Goal: Information Seeking & Learning: Learn about a topic

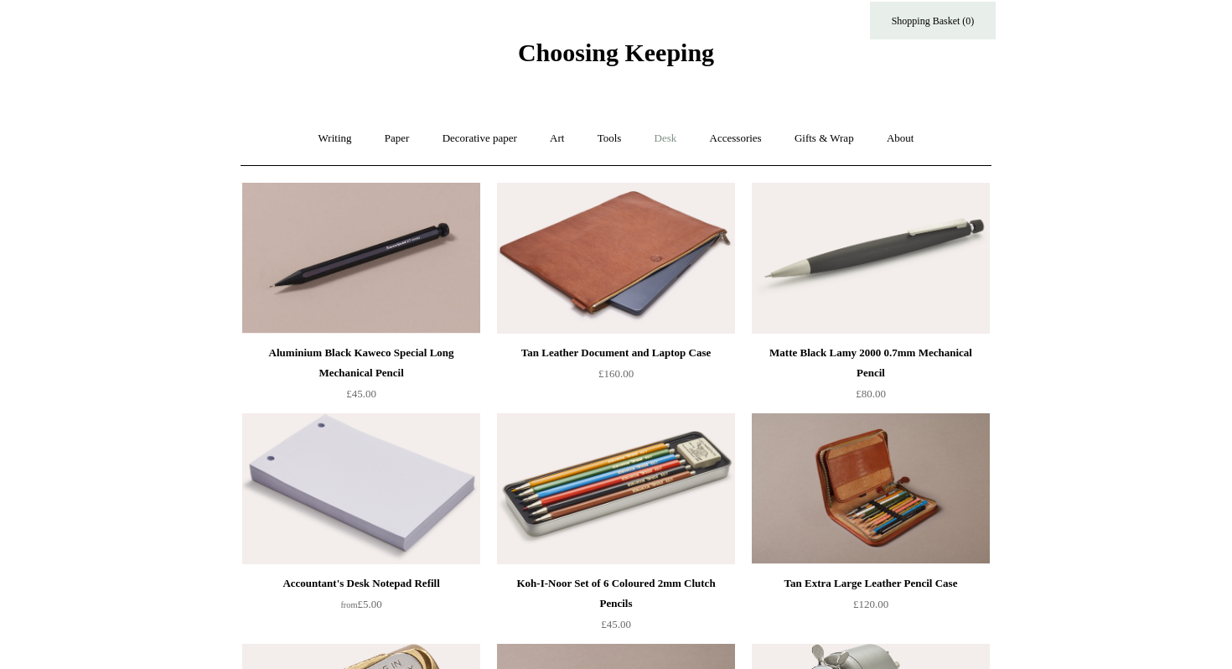
scroll to position [39, 0]
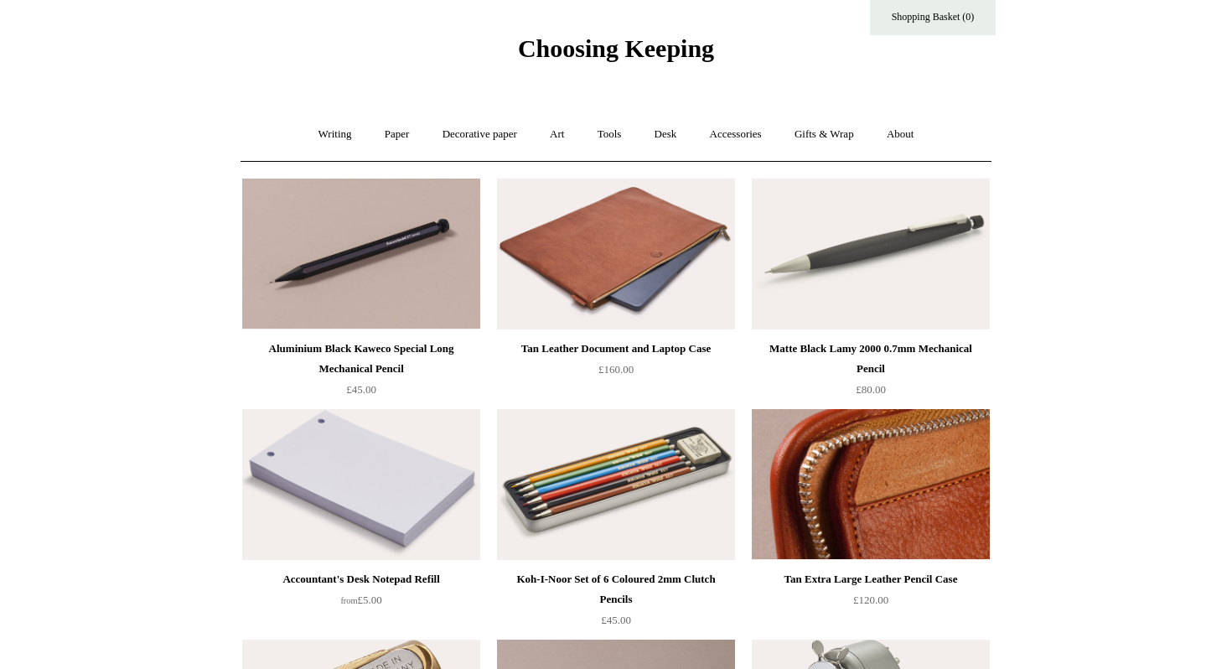
click at [848, 471] on img at bounding box center [871, 484] width 238 height 151
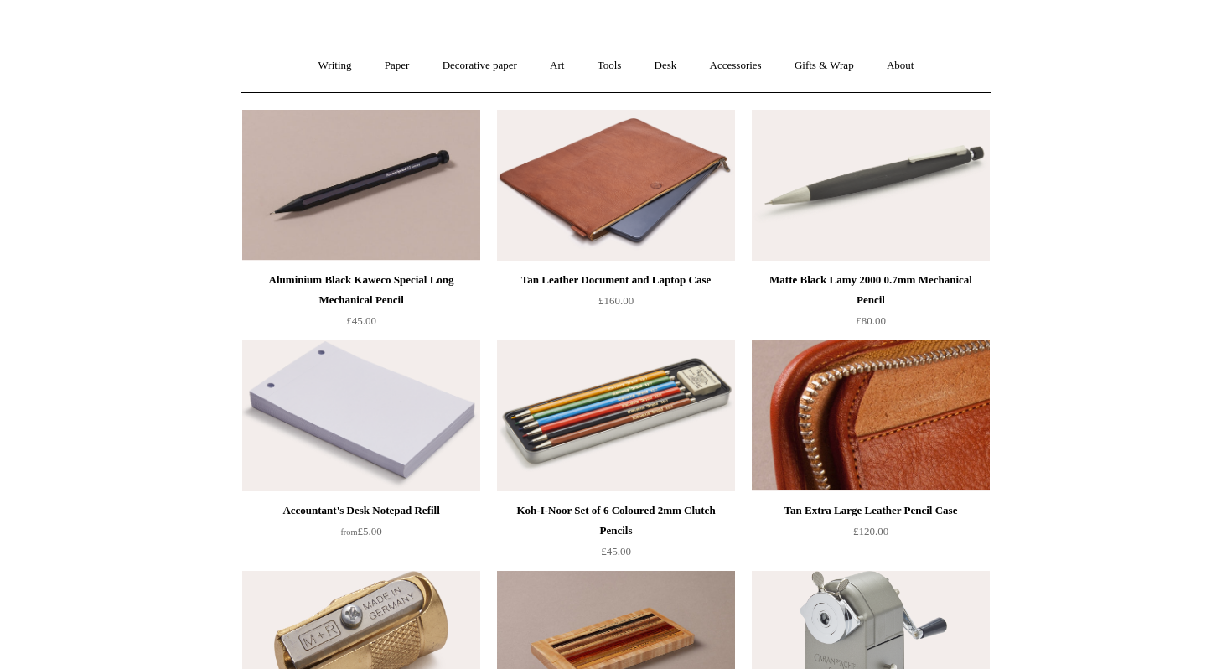
scroll to position [127, 0]
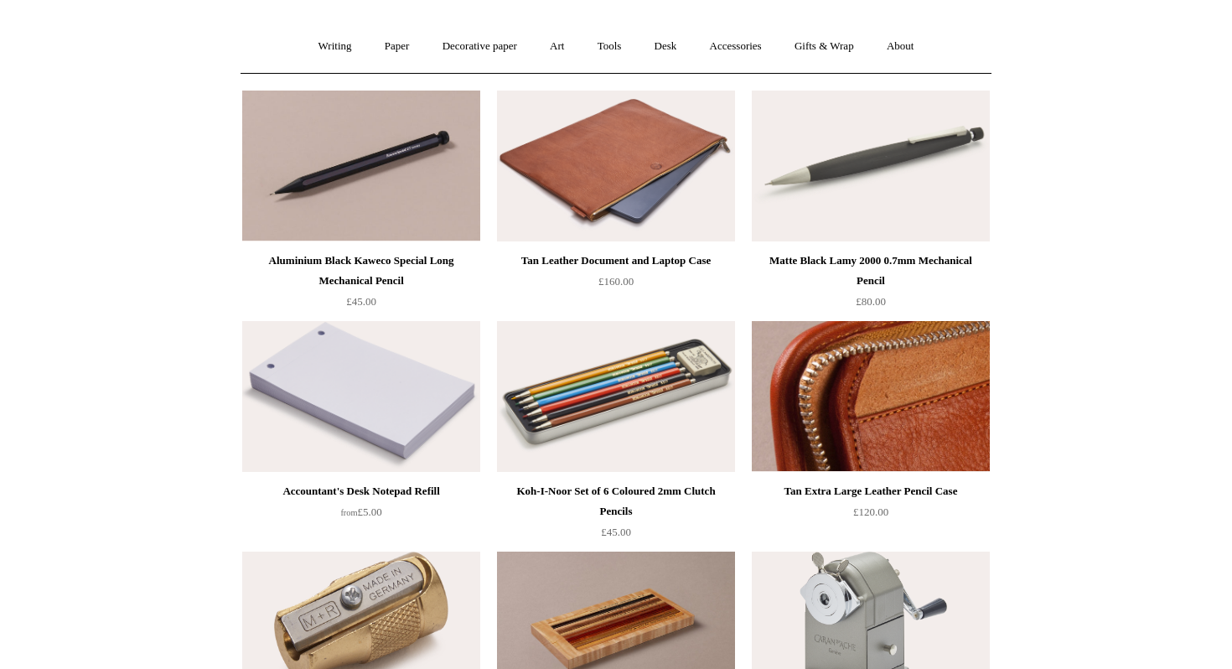
click at [848, 391] on img at bounding box center [871, 396] width 238 height 151
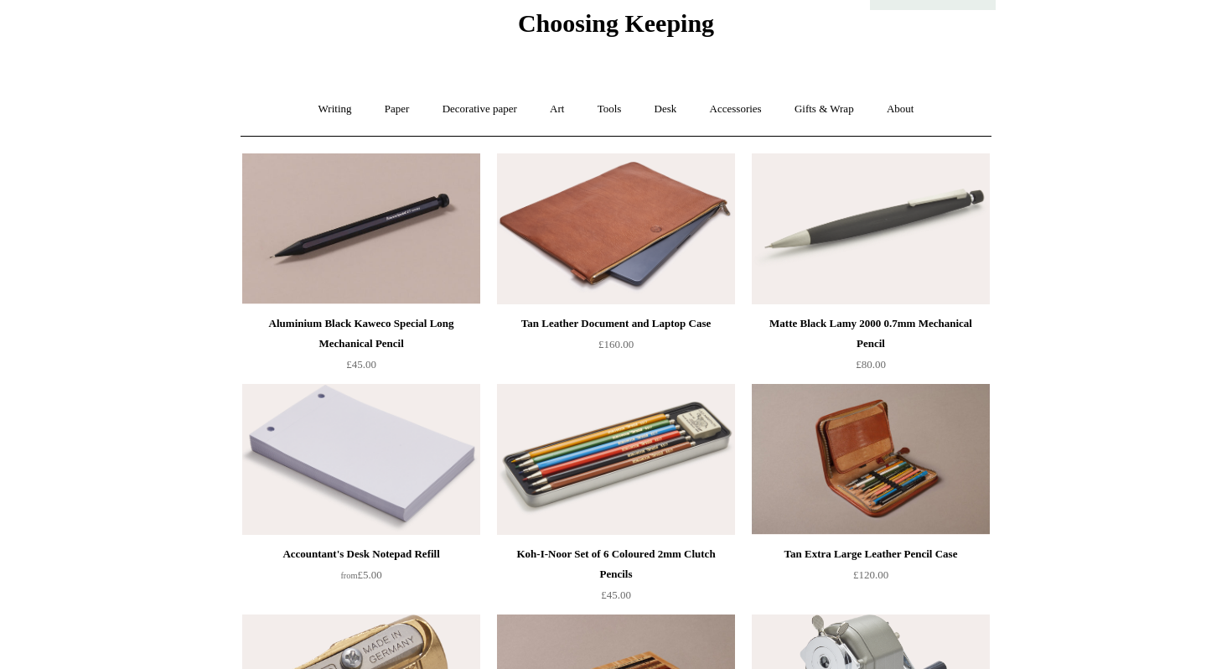
scroll to position [0, 0]
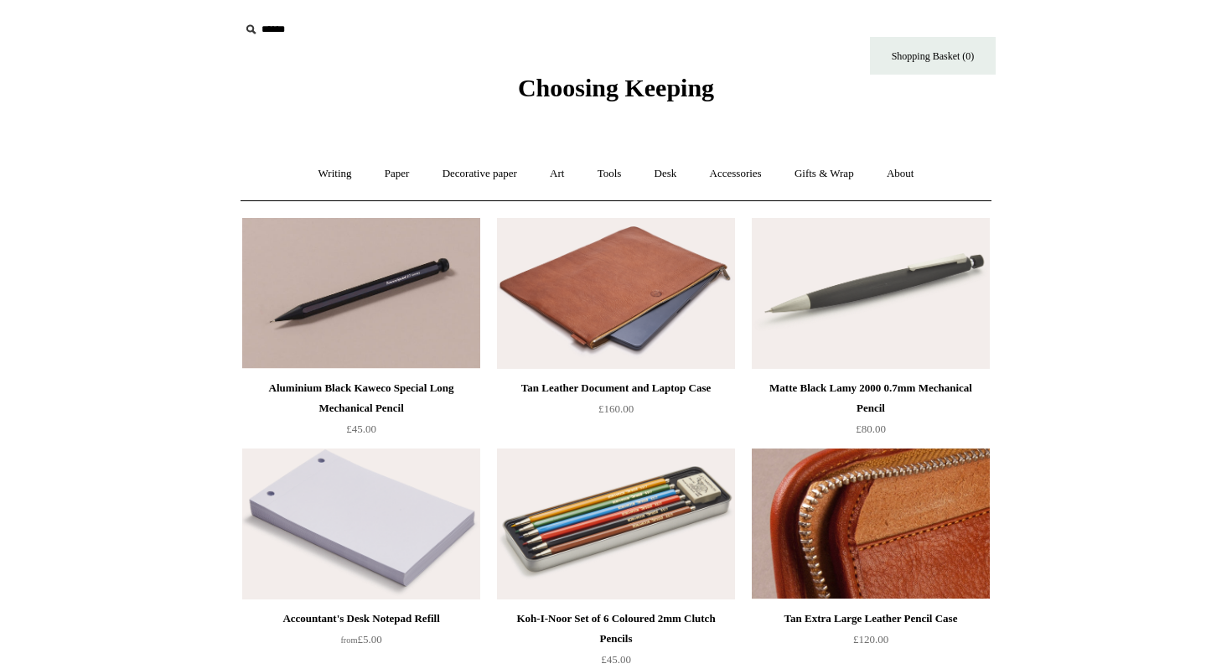
click at [826, 511] on img at bounding box center [871, 524] width 238 height 151
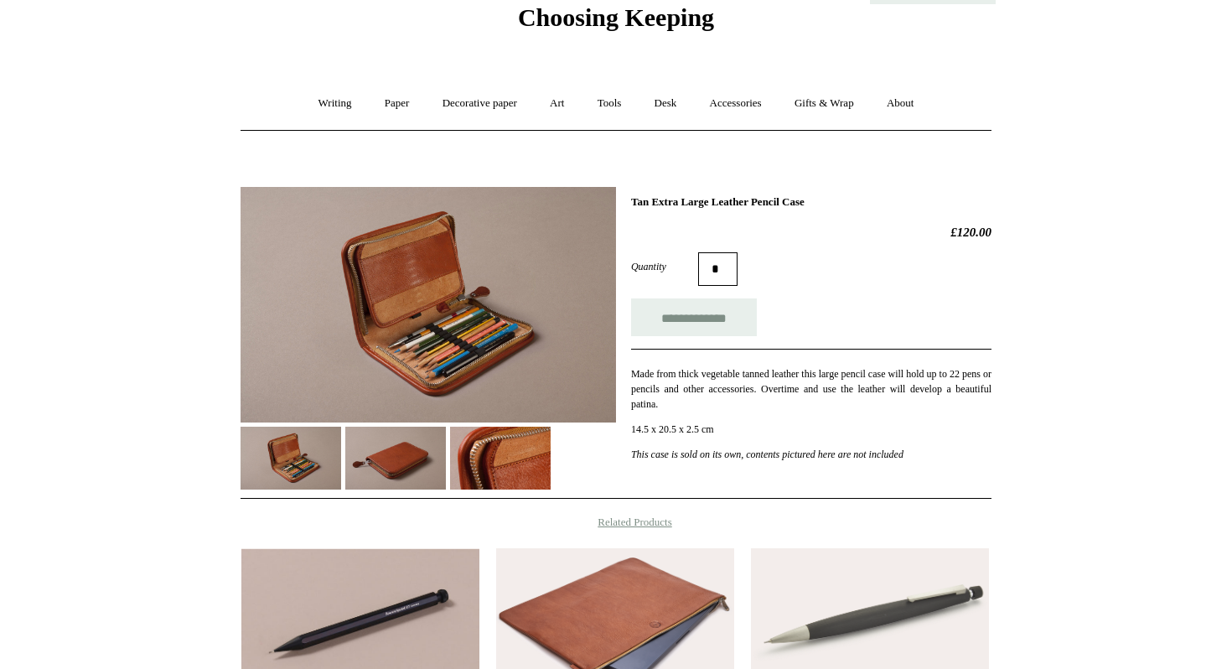
scroll to position [59, 0]
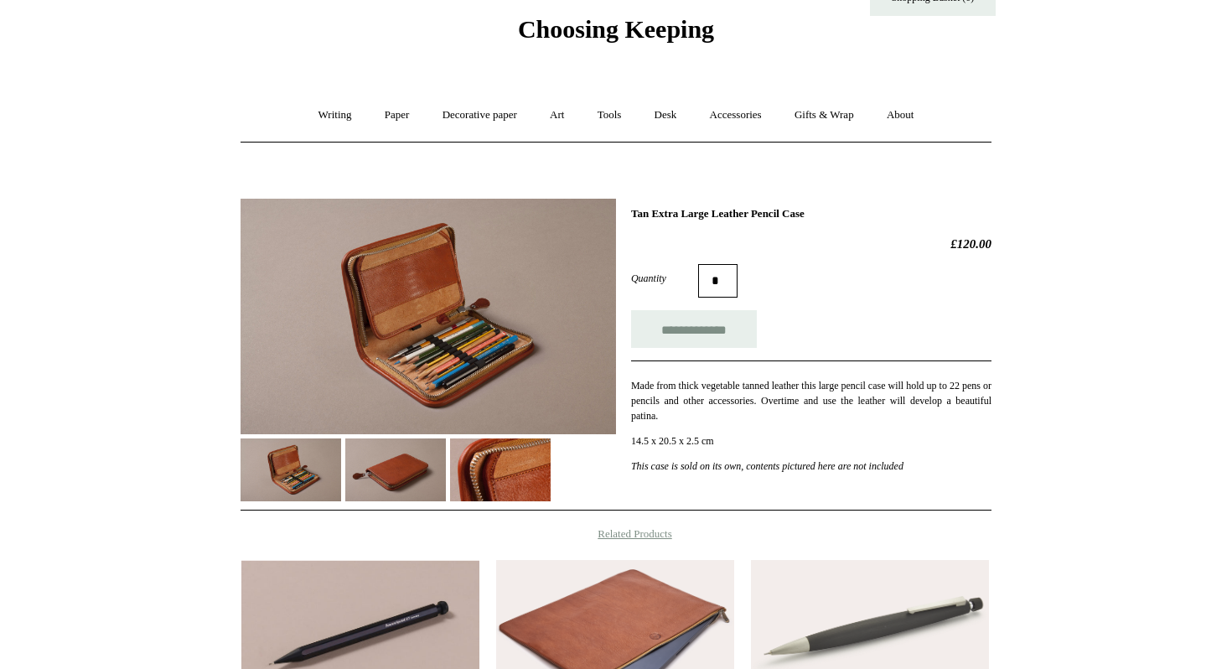
click at [357, 468] on img at bounding box center [395, 470] width 101 height 63
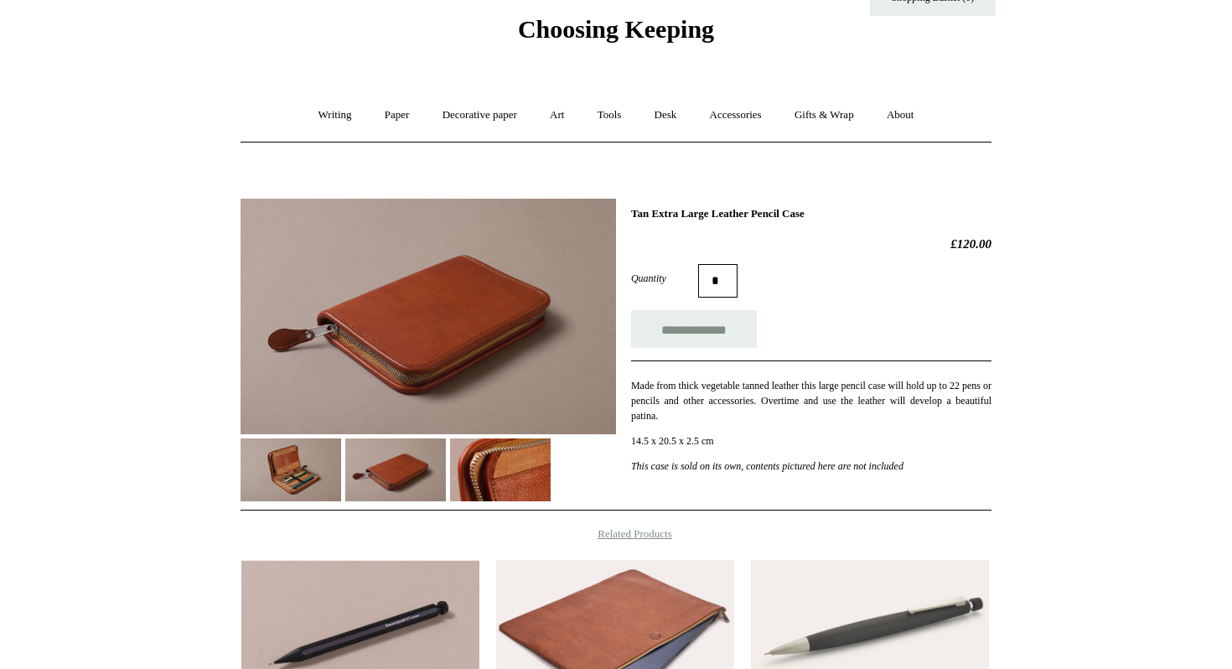
click at [459, 464] on img at bounding box center [500, 470] width 101 height 63
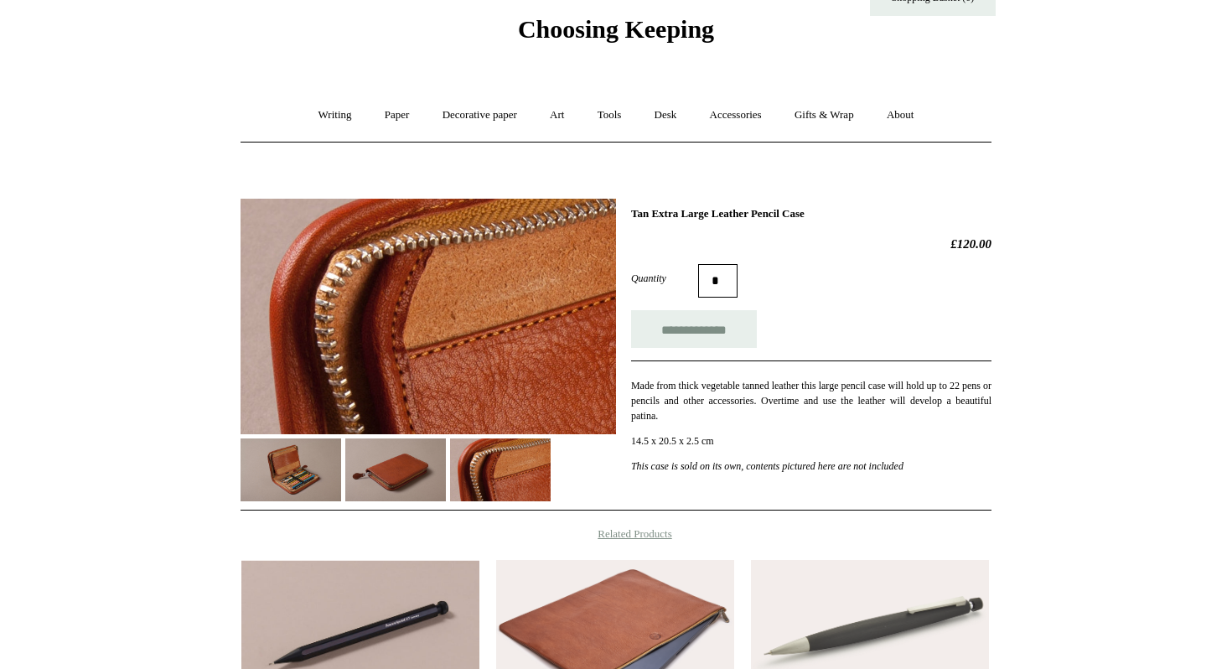
click at [285, 451] on img at bounding box center [291, 470] width 101 height 63
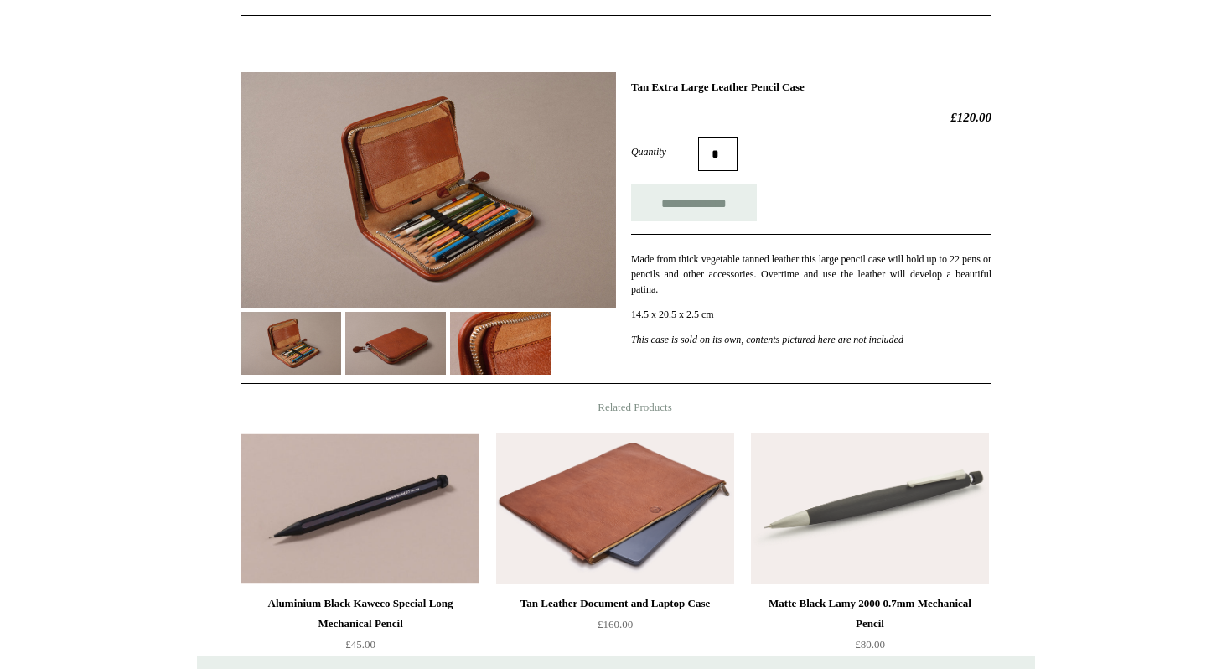
scroll to position [103, 0]
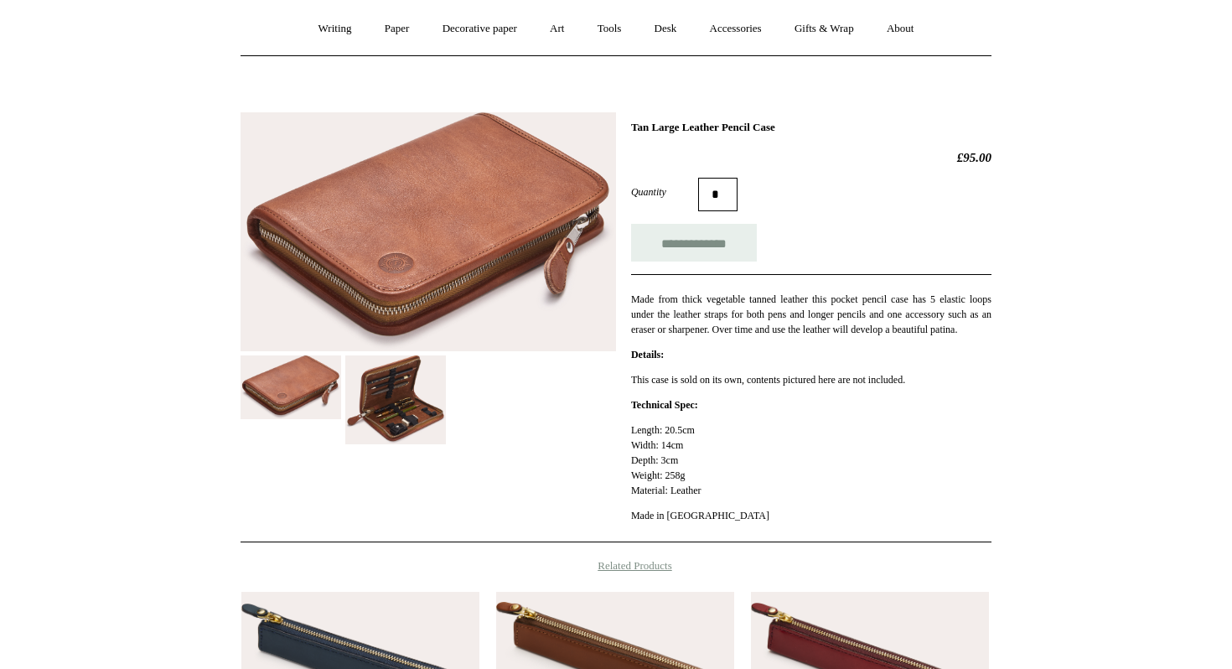
scroll to position [153, 0]
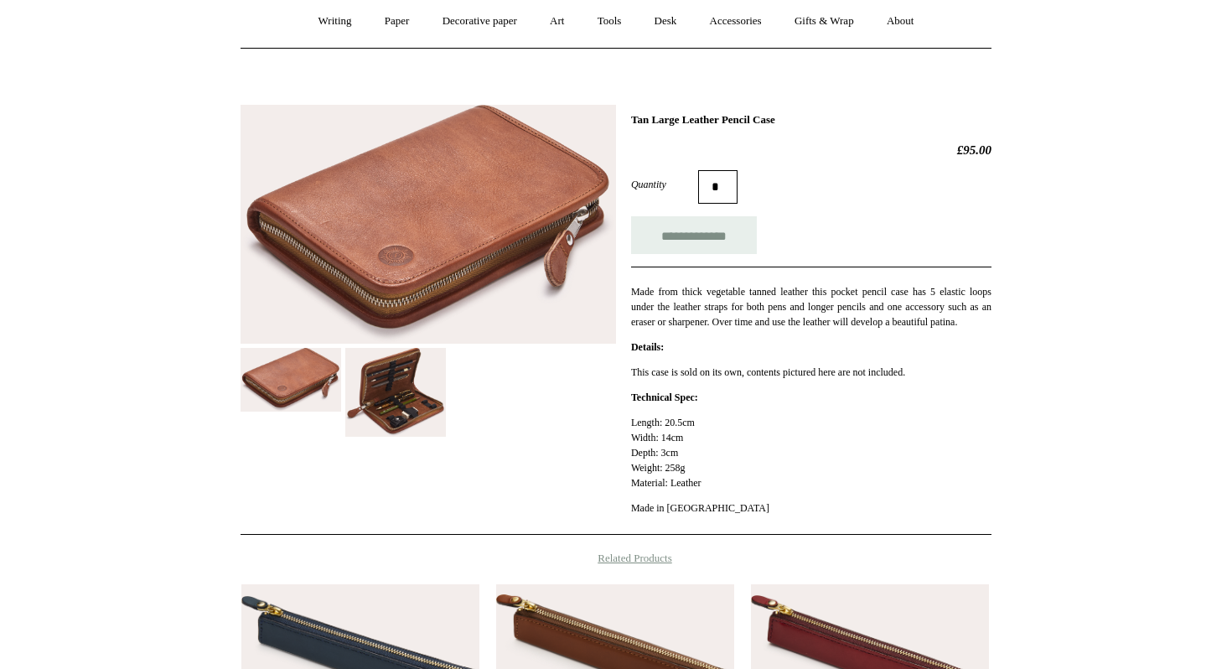
click at [411, 387] on img at bounding box center [395, 393] width 101 height 90
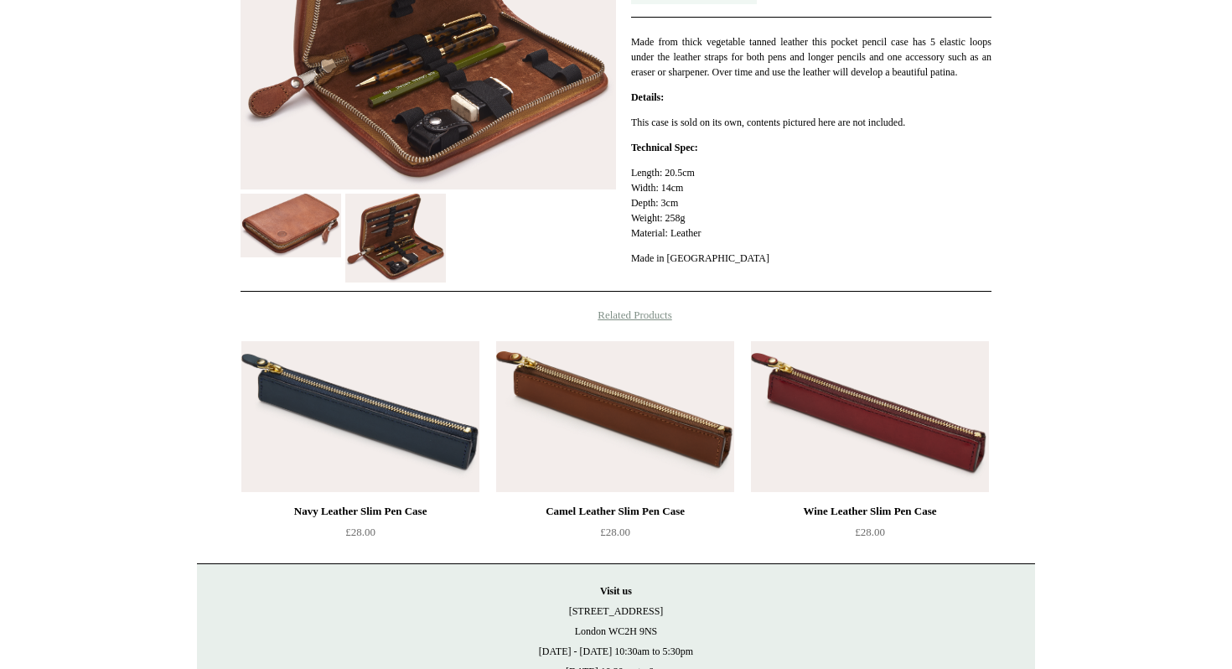
scroll to position [568, 0]
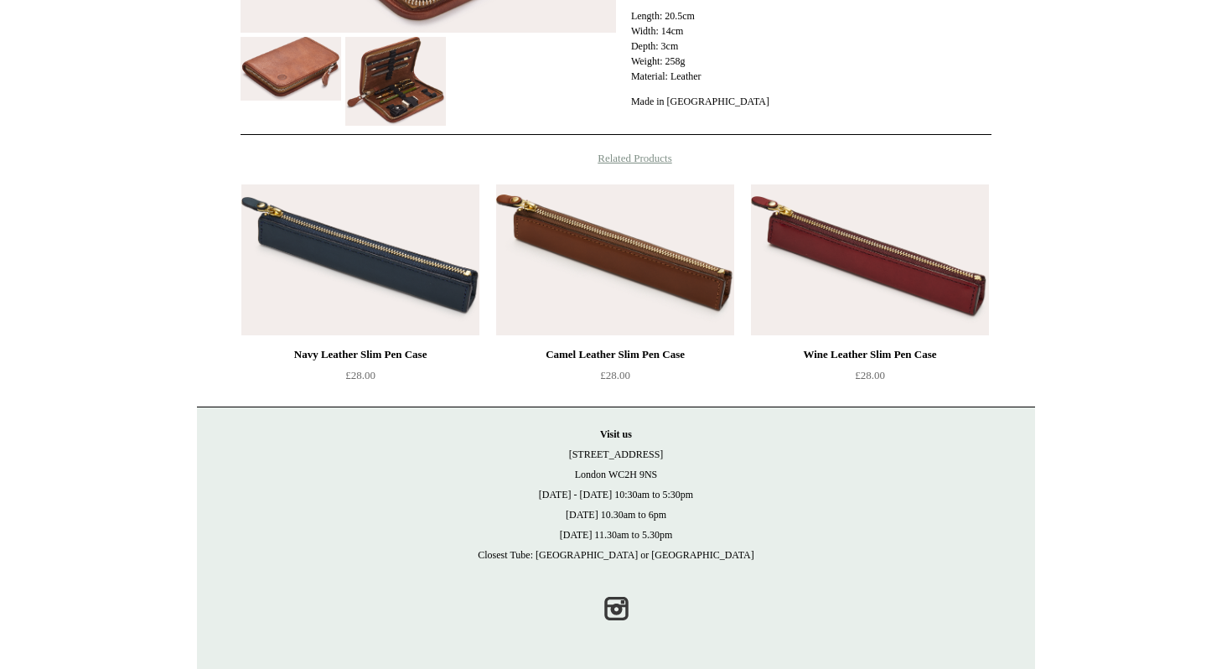
click at [717, 294] on img at bounding box center [615, 259] width 238 height 151
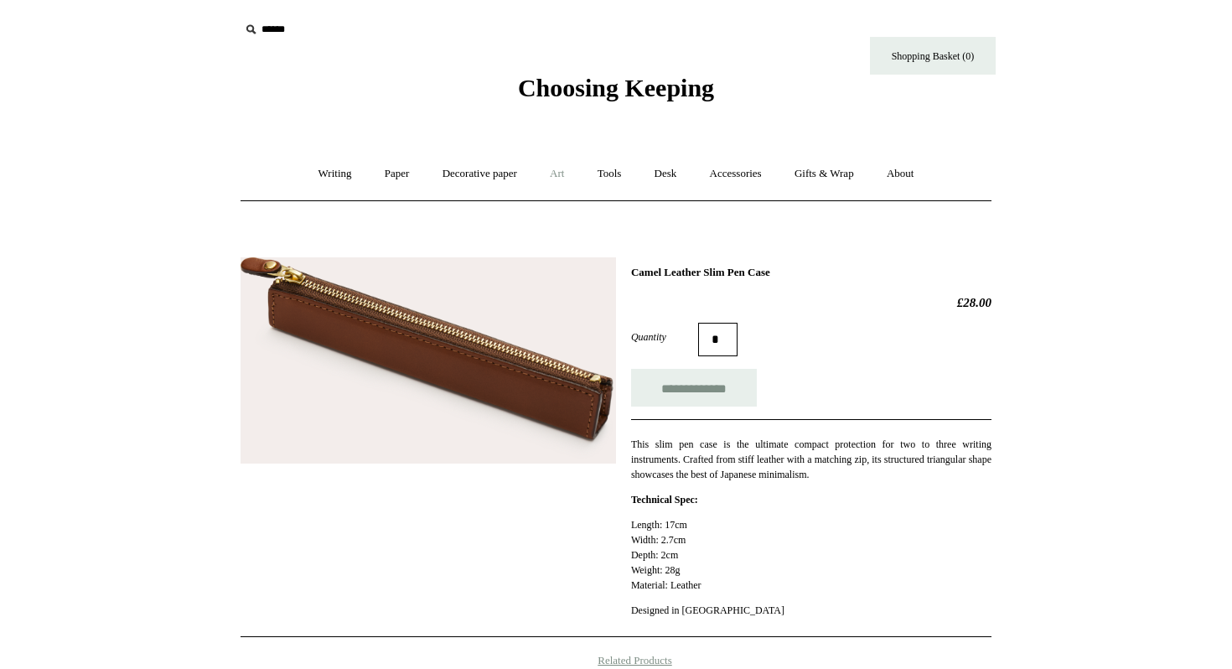
click at [557, 177] on link "Art +" at bounding box center [557, 174] width 44 height 44
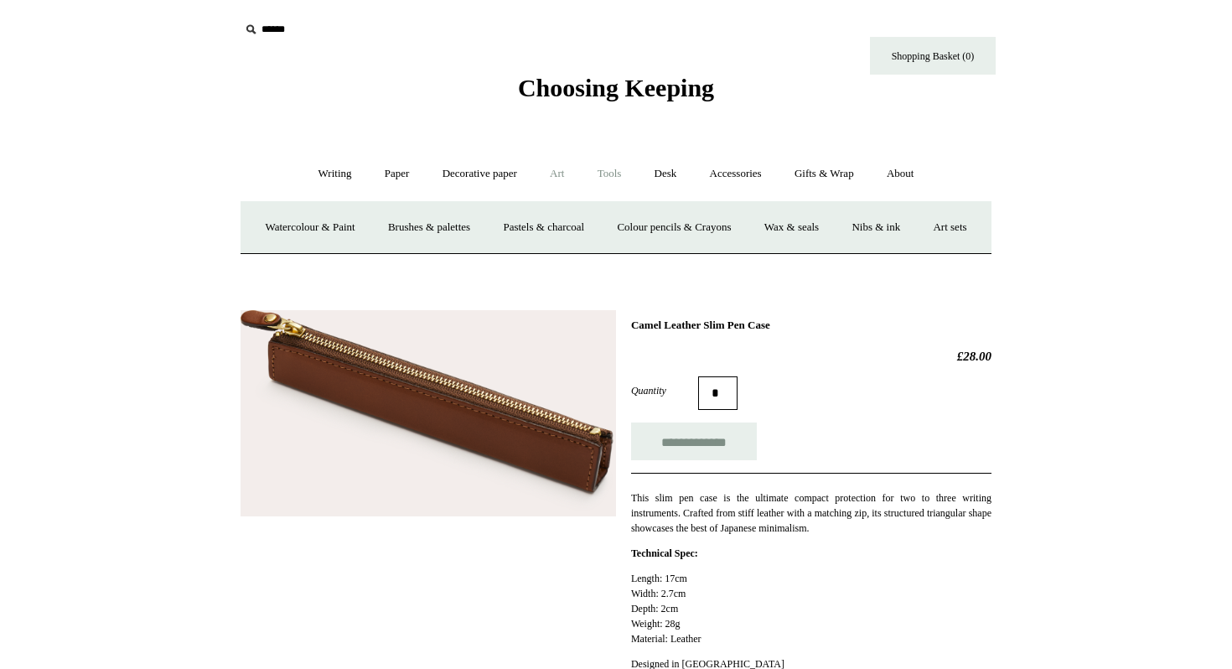
click at [598, 177] on link "Tools +" at bounding box center [610, 174] width 54 height 44
click at [297, 229] on link "Sharpeners" at bounding box center [324, 227] width 79 height 44
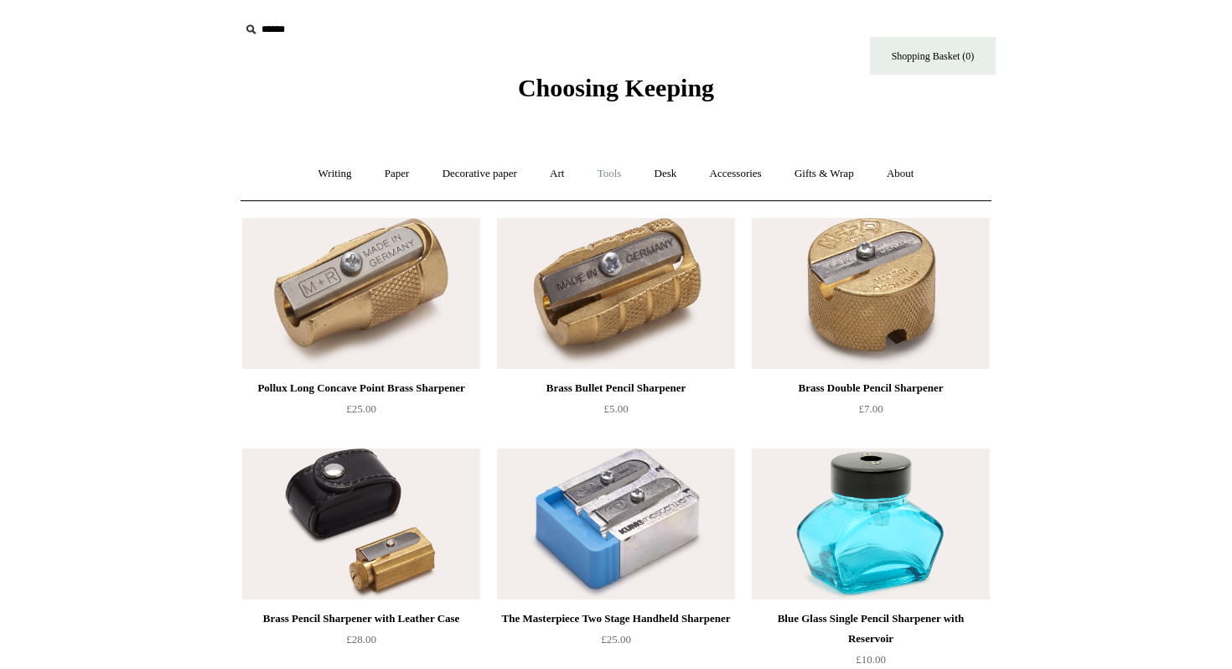
click at [624, 171] on link "Tools +" at bounding box center [610, 174] width 54 height 44
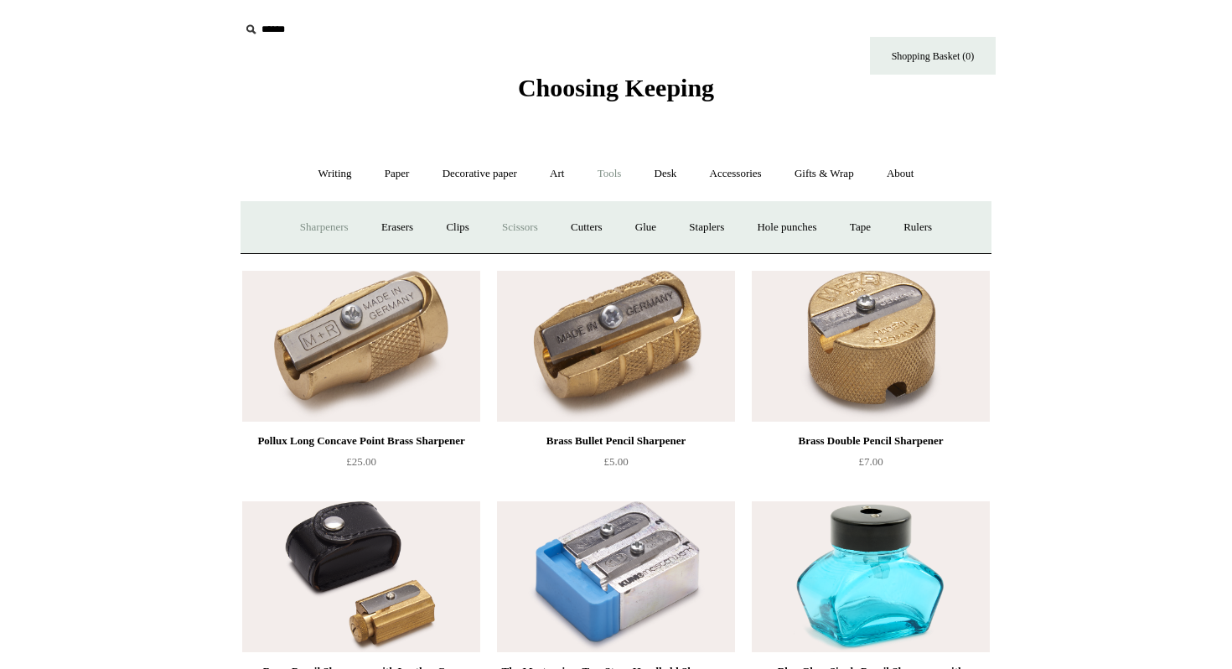
click at [506, 226] on link "Scissors" at bounding box center [520, 227] width 66 height 44
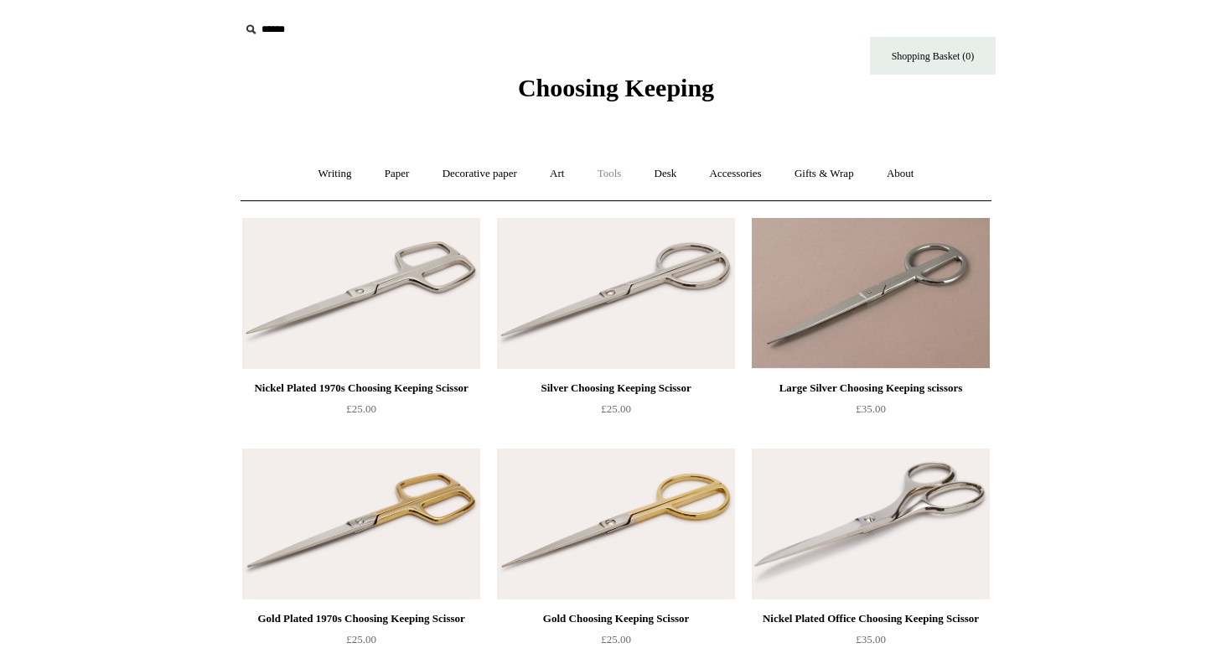
click at [600, 174] on link "Tools +" at bounding box center [610, 174] width 54 height 44
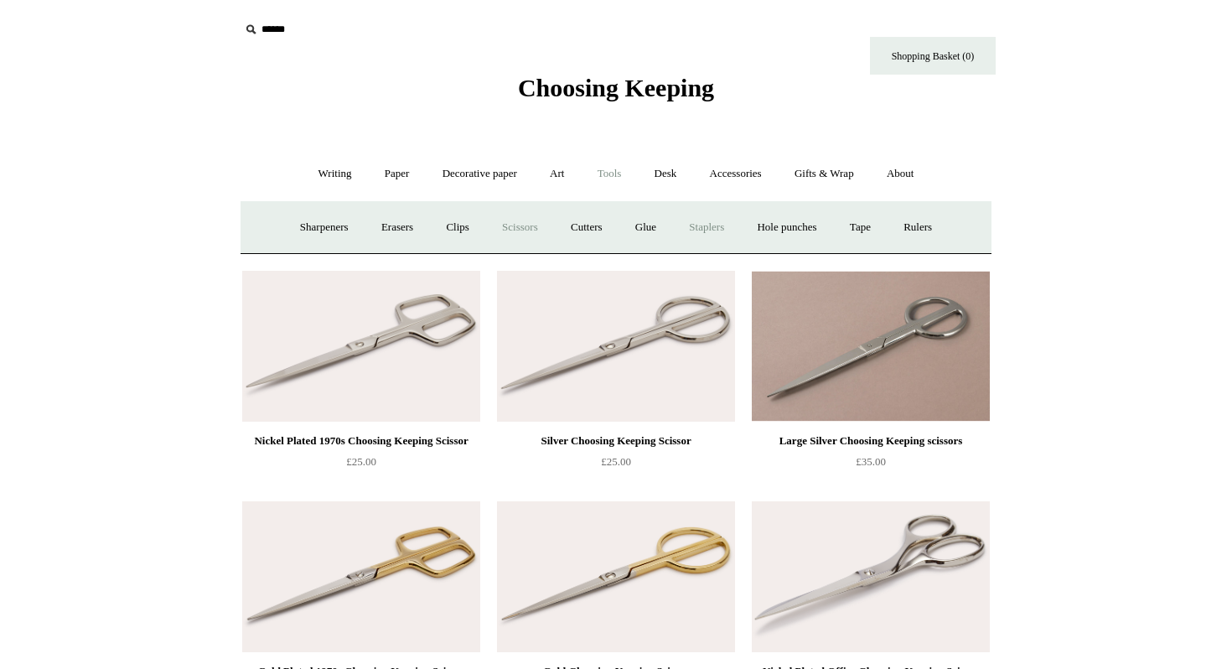
click at [721, 229] on link "Staplers +" at bounding box center [706, 227] width 65 height 44
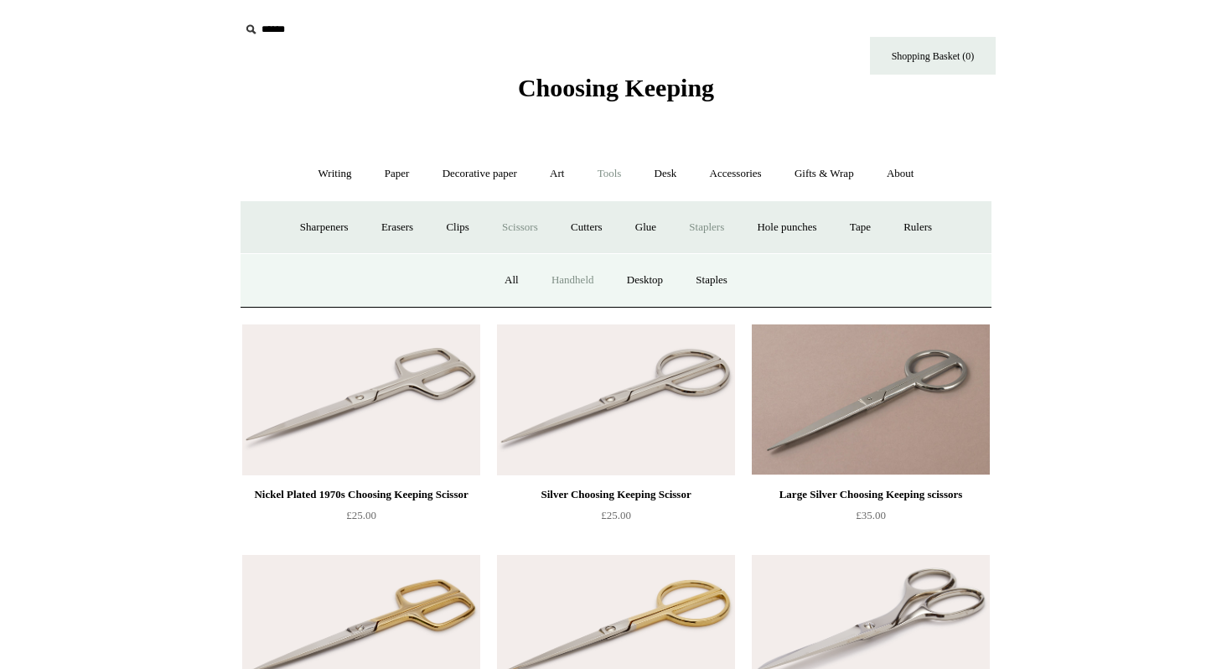
click at [573, 279] on link "Handheld" at bounding box center [573, 280] width 73 height 44
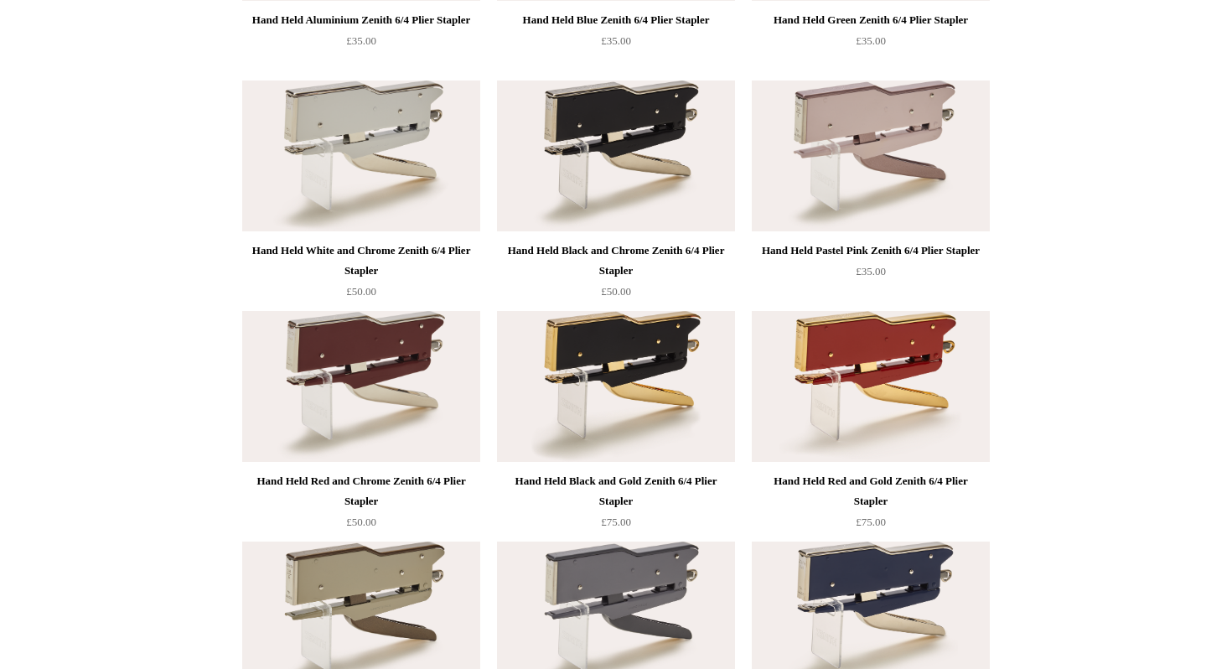
scroll to position [369, 0]
click at [808, 568] on img at bounding box center [871, 616] width 238 height 151
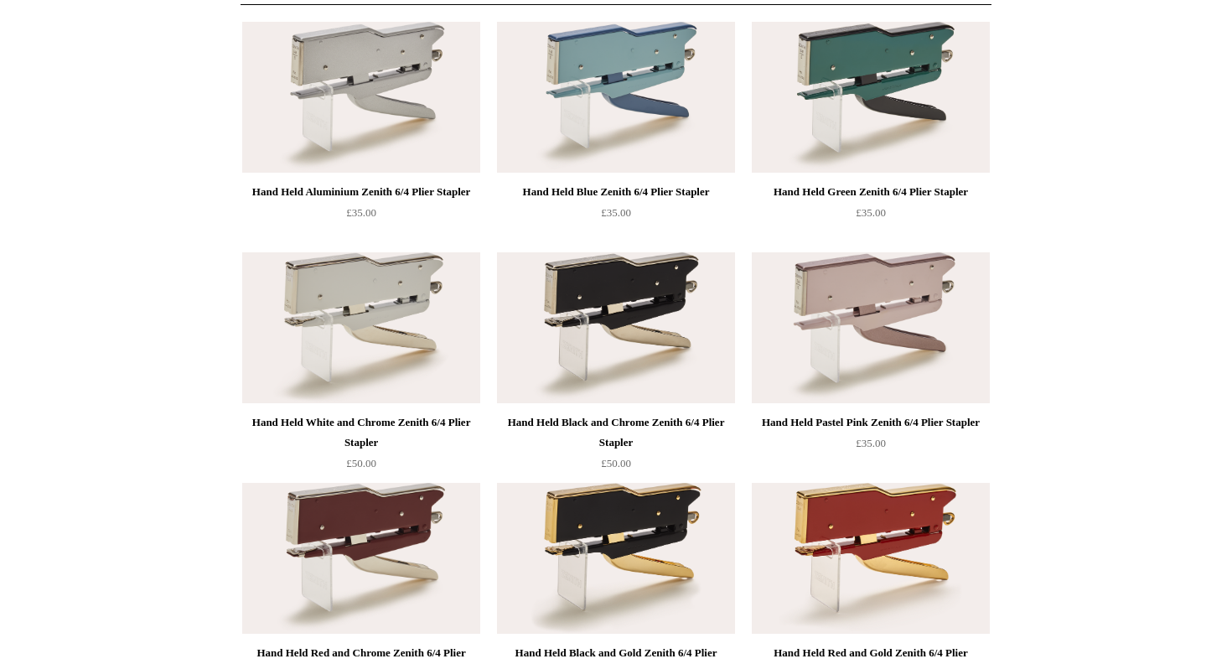
scroll to position [0, 0]
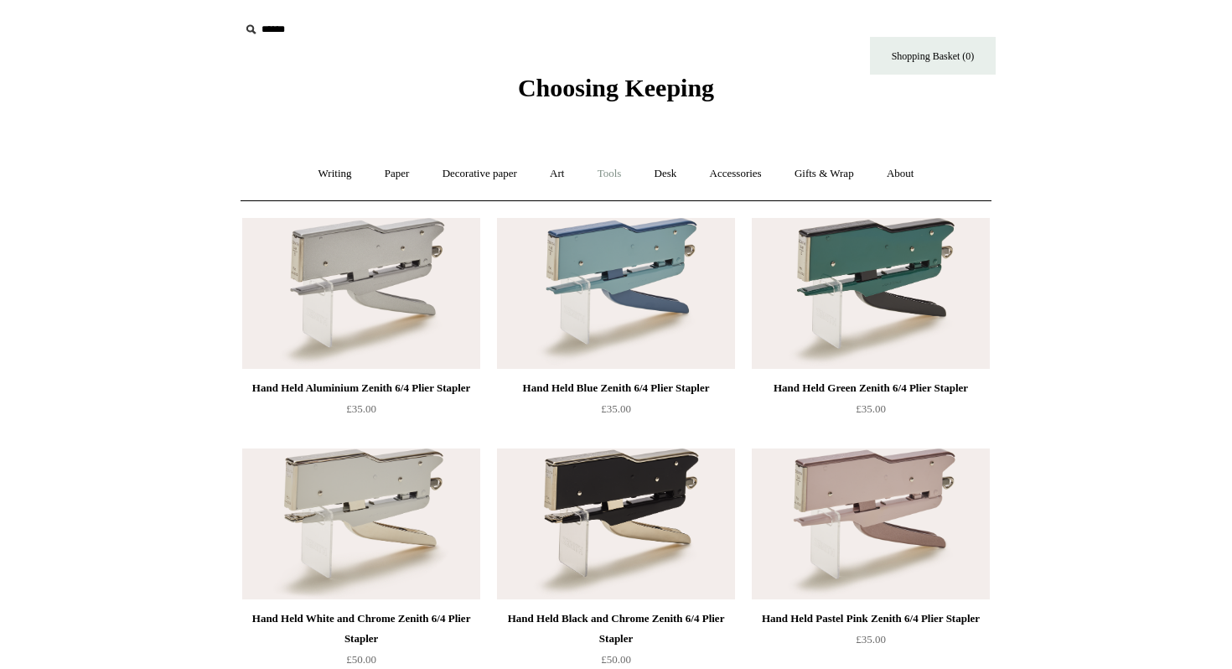
click at [611, 173] on link "Tools +" at bounding box center [610, 174] width 54 height 44
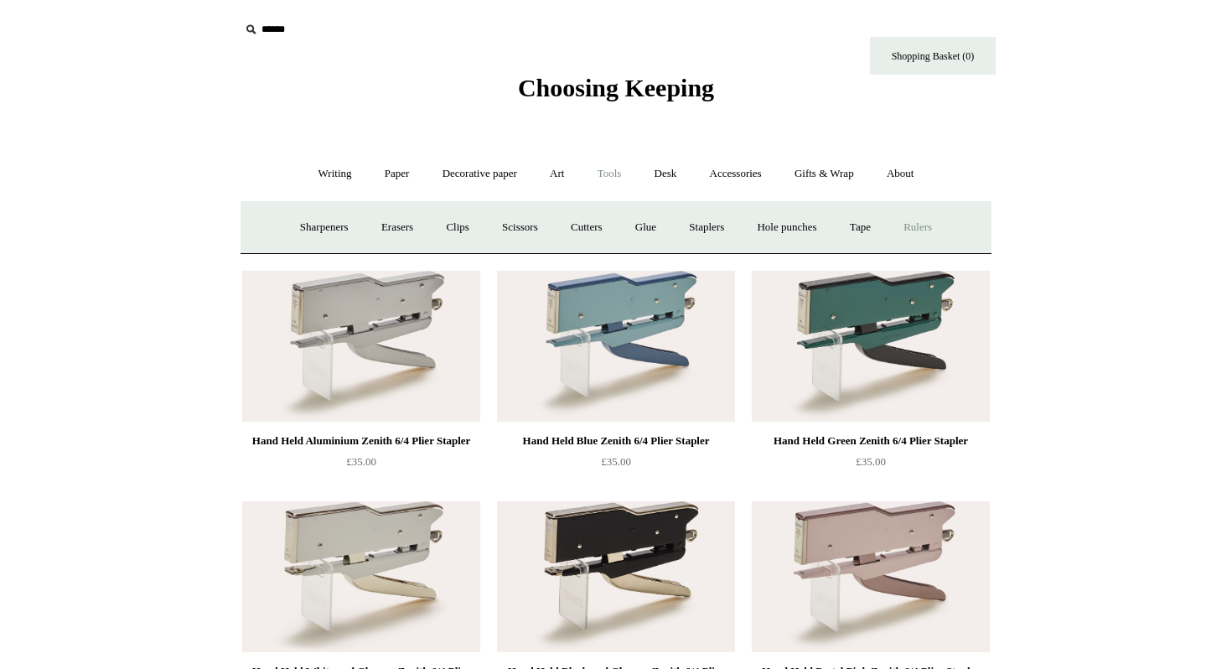
click at [937, 226] on link "Rulers" at bounding box center [918, 227] width 59 height 44
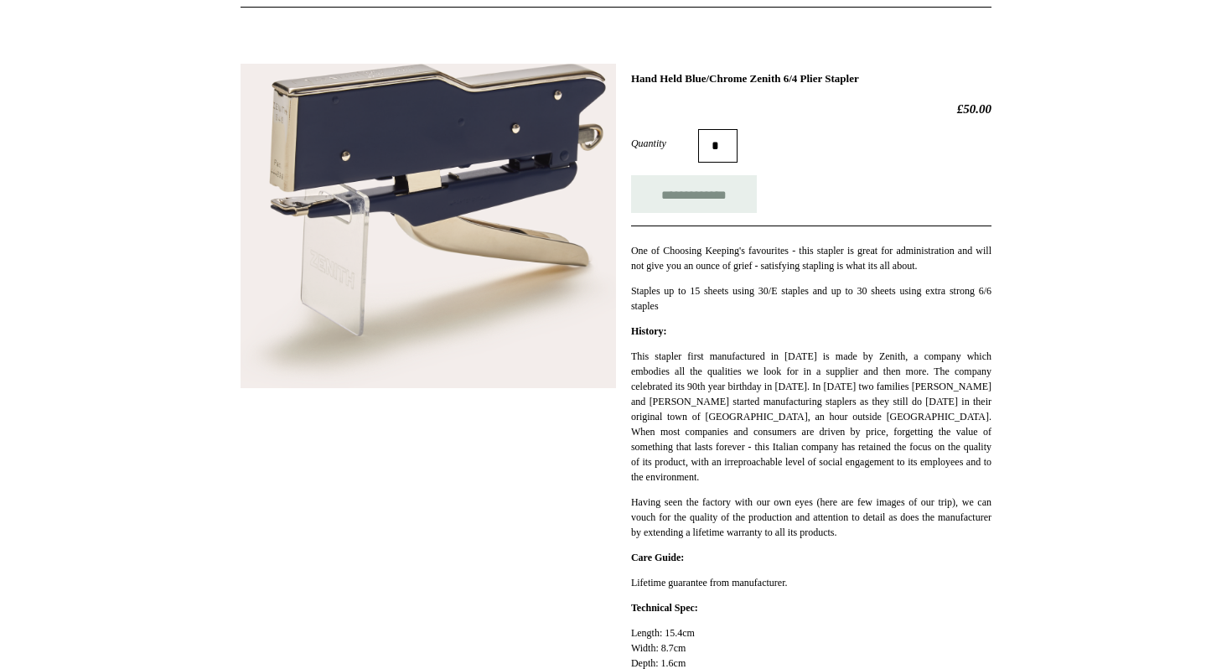
scroll to position [198, 0]
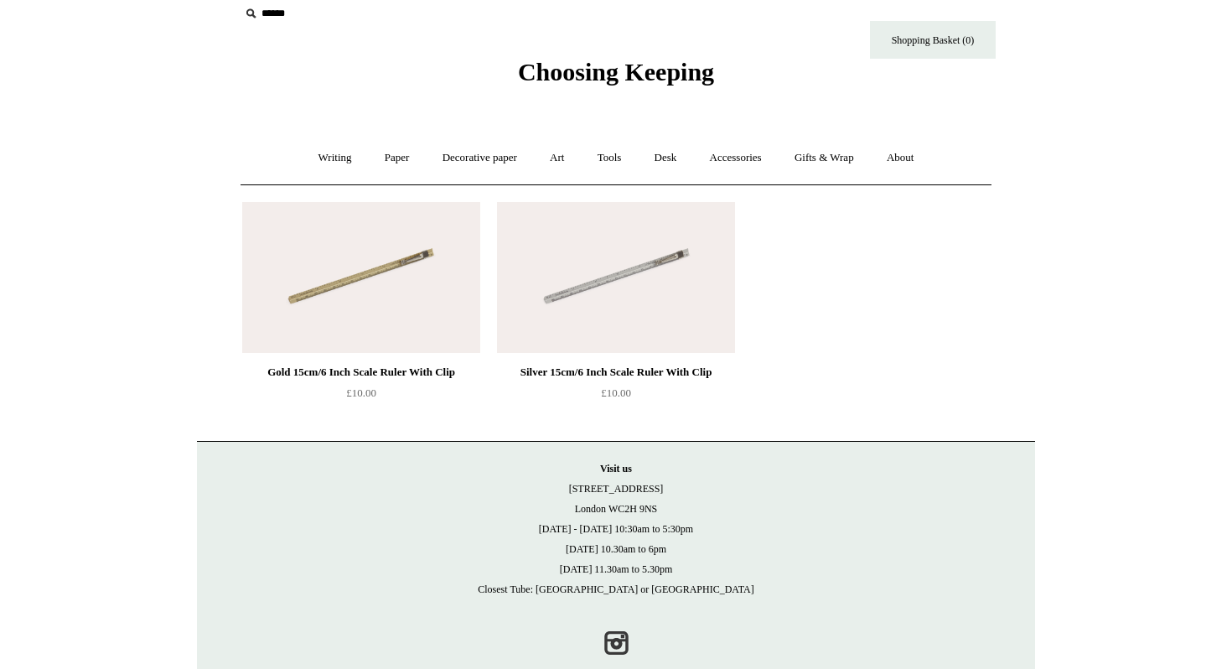
scroll to position [21, 0]
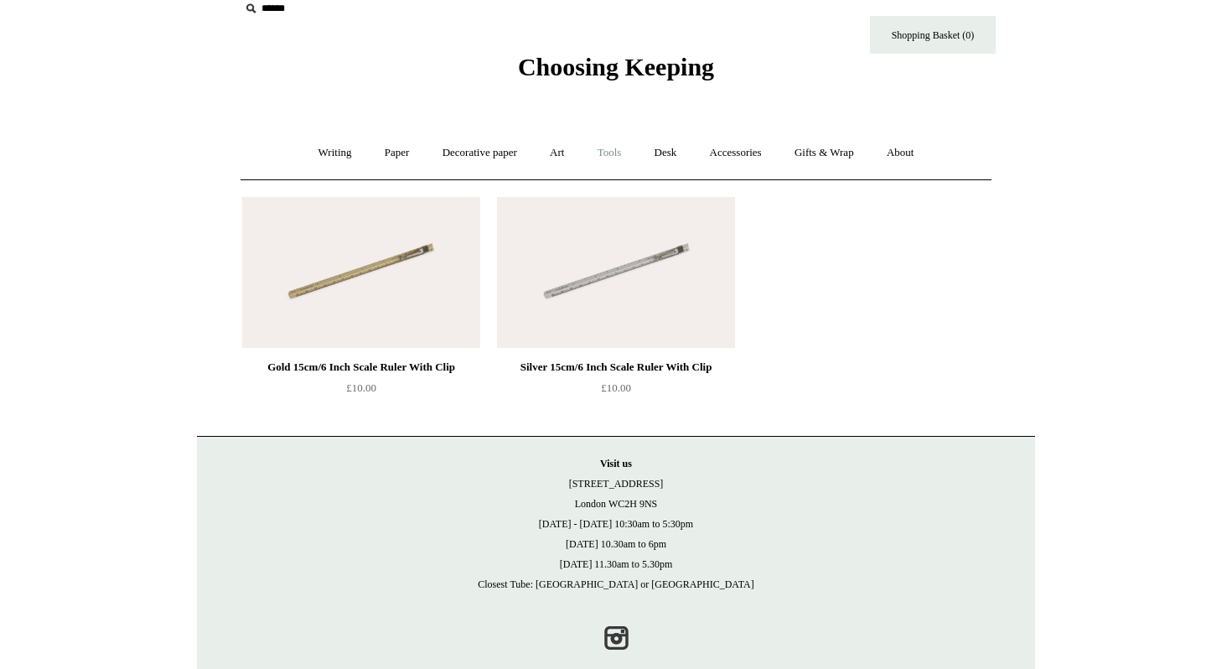
click at [602, 158] on link "Tools +" at bounding box center [610, 153] width 54 height 44
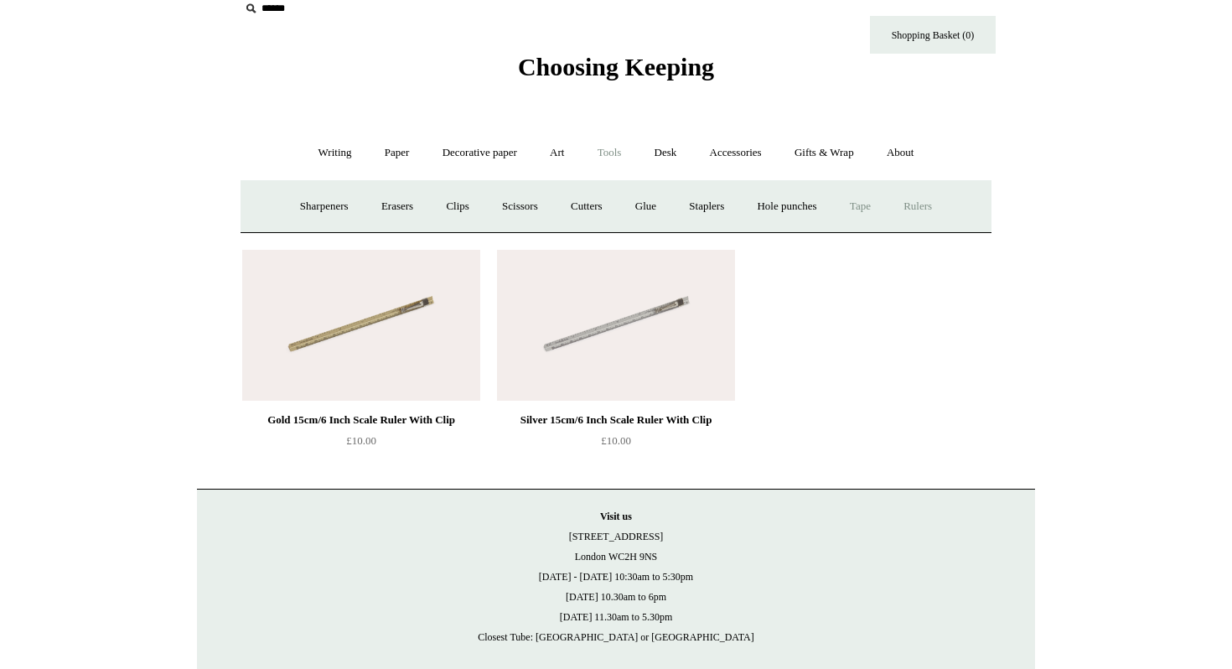
click at [864, 207] on link "Tape +" at bounding box center [860, 206] width 51 height 44
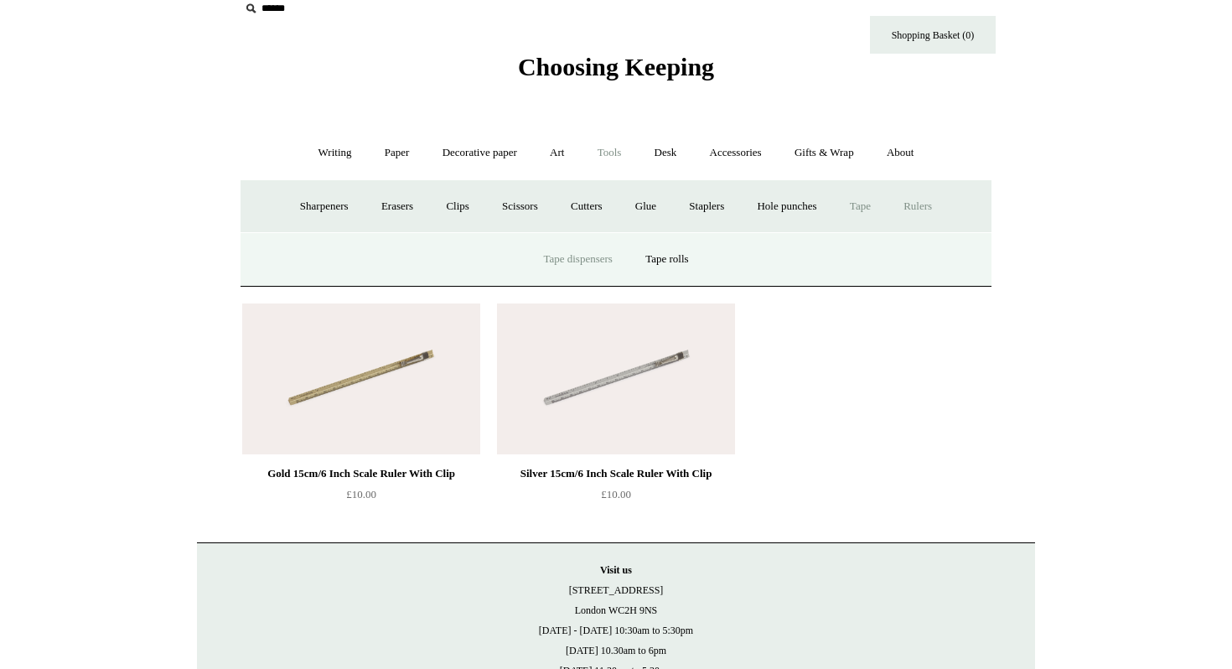
click at [597, 252] on link "Tape dispensers" at bounding box center [577, 259] width 99 height 44
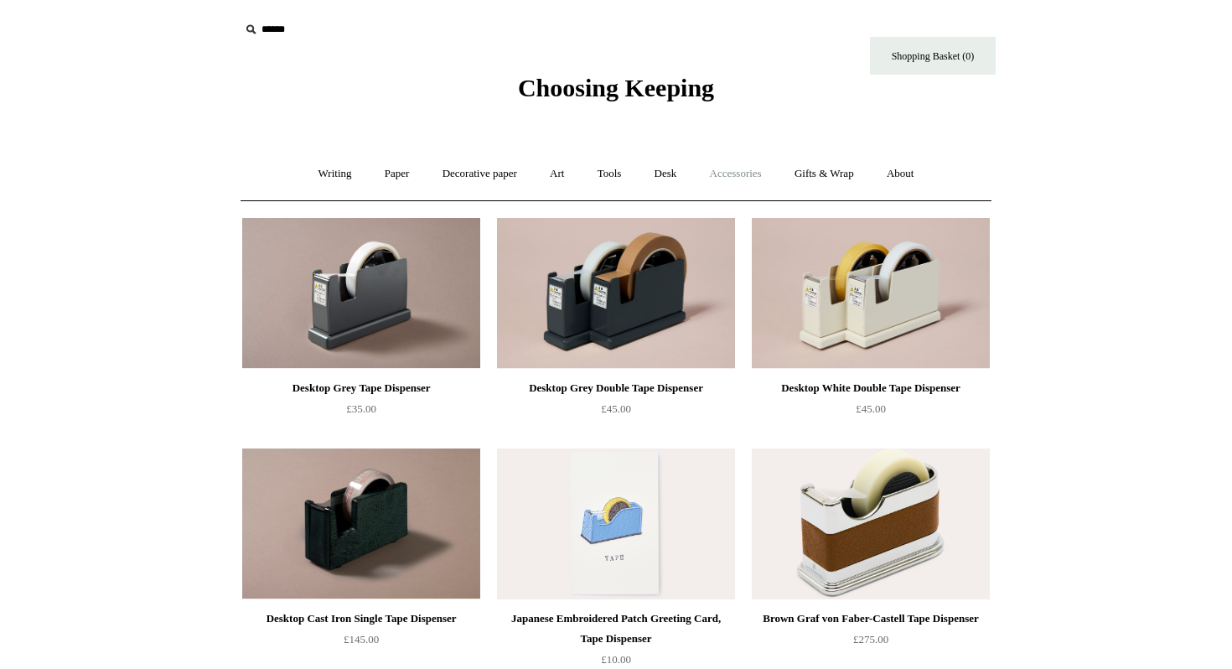
click at [750, 169] on link "Accessories +" at bounding box center [736, 174] width 82 height 44
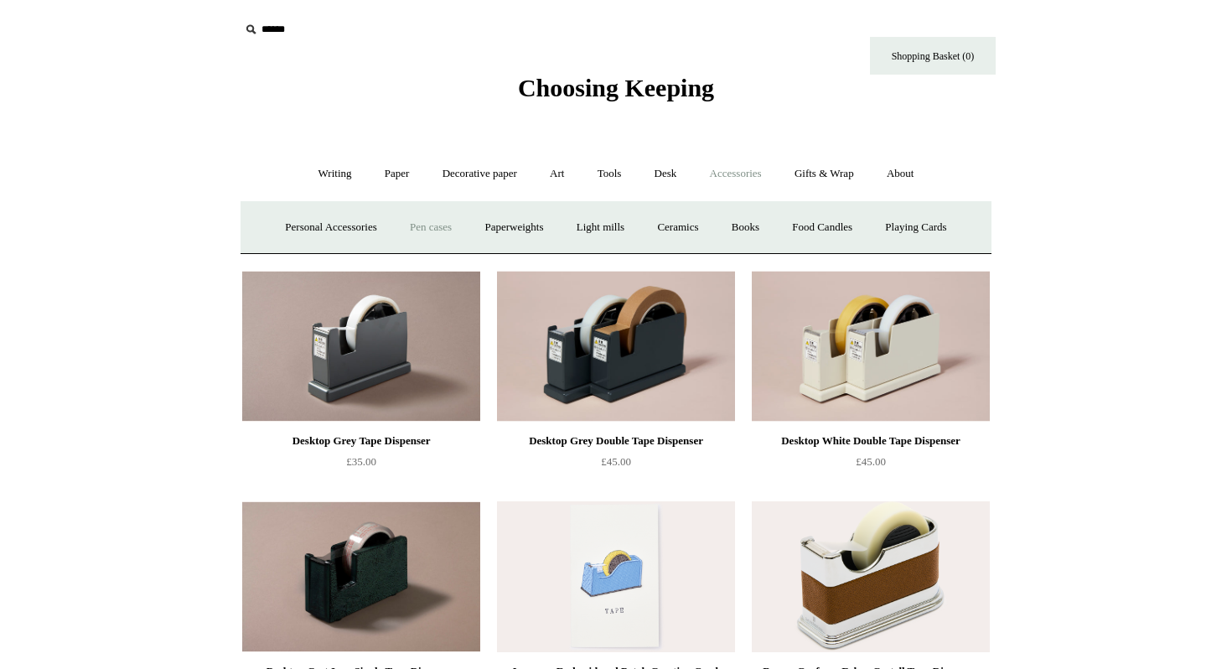
click at [413, 227] on link "Pen cases" at bounding box center [431, 227] width 72 height 44
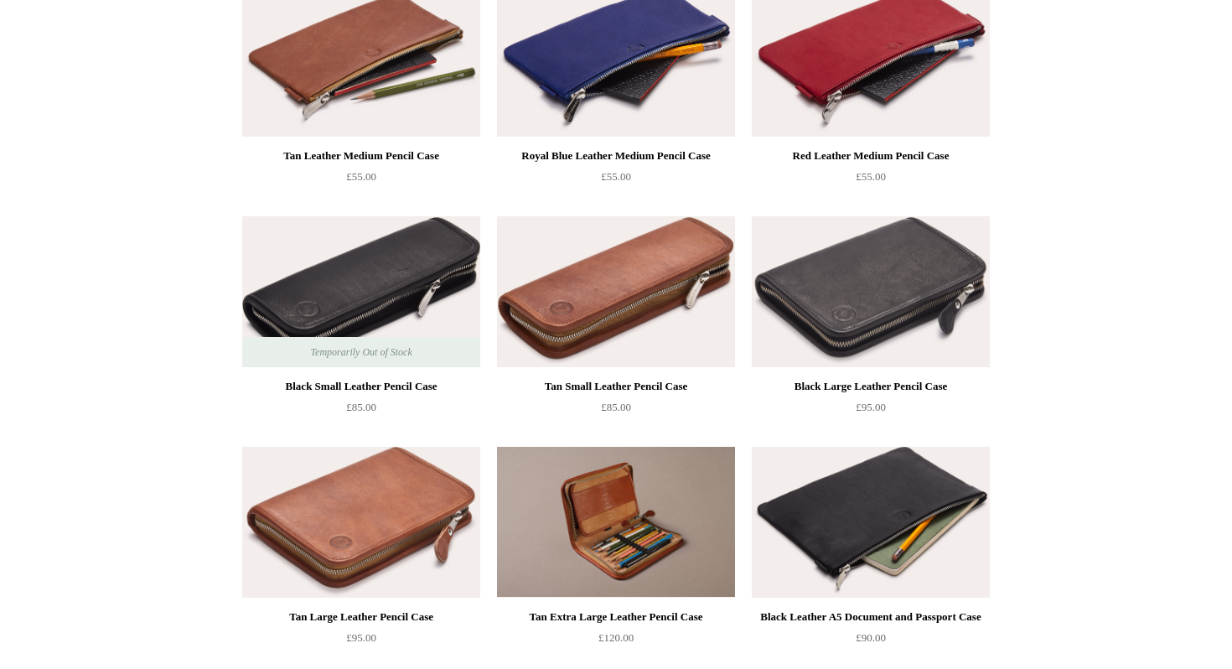
scroll to position [1191, 0]
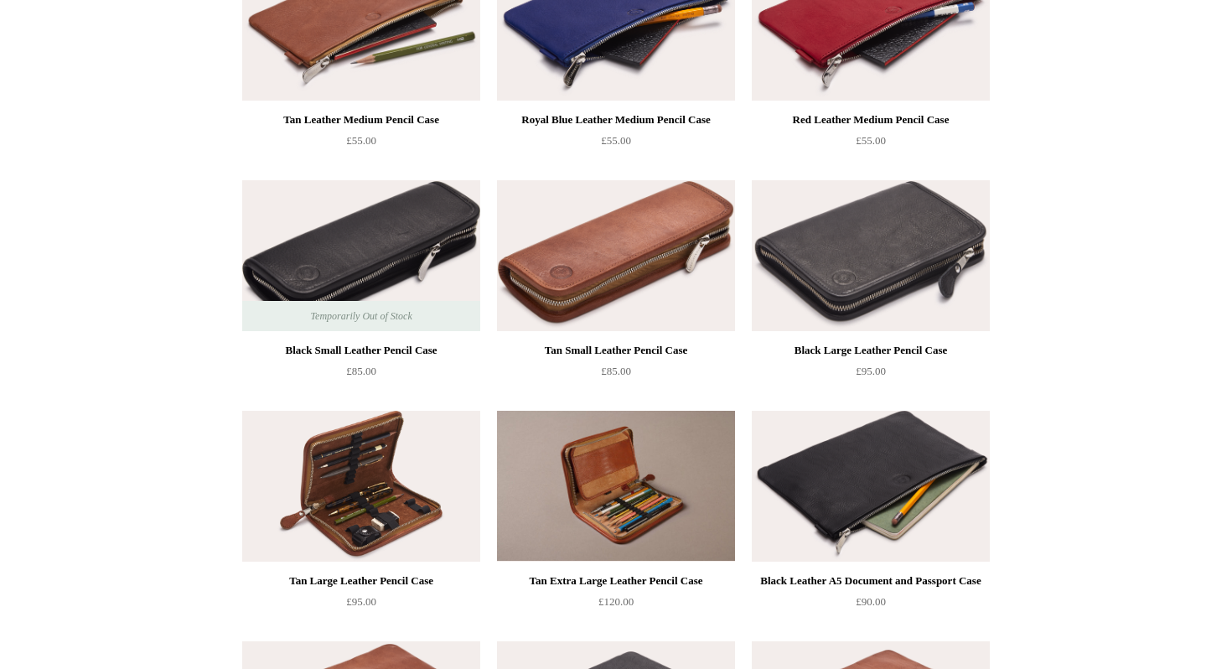
click at [346, 473] on img at bounding box center [361, 486] width 238 height 151
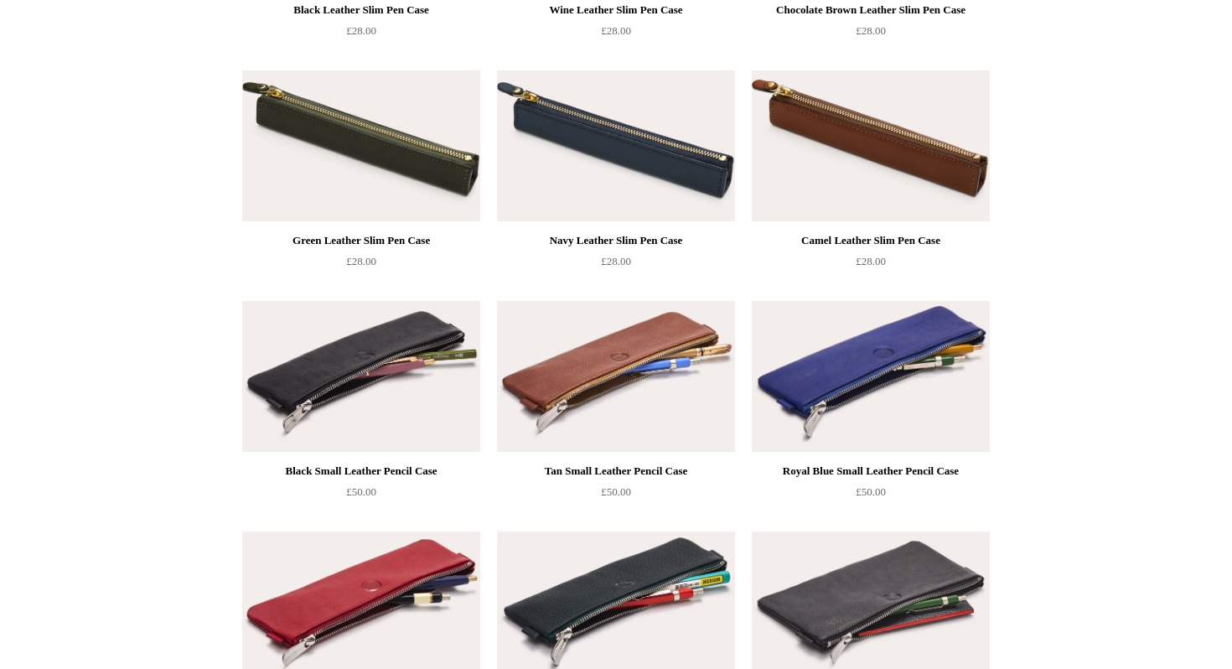
scroll to position [0, 0]
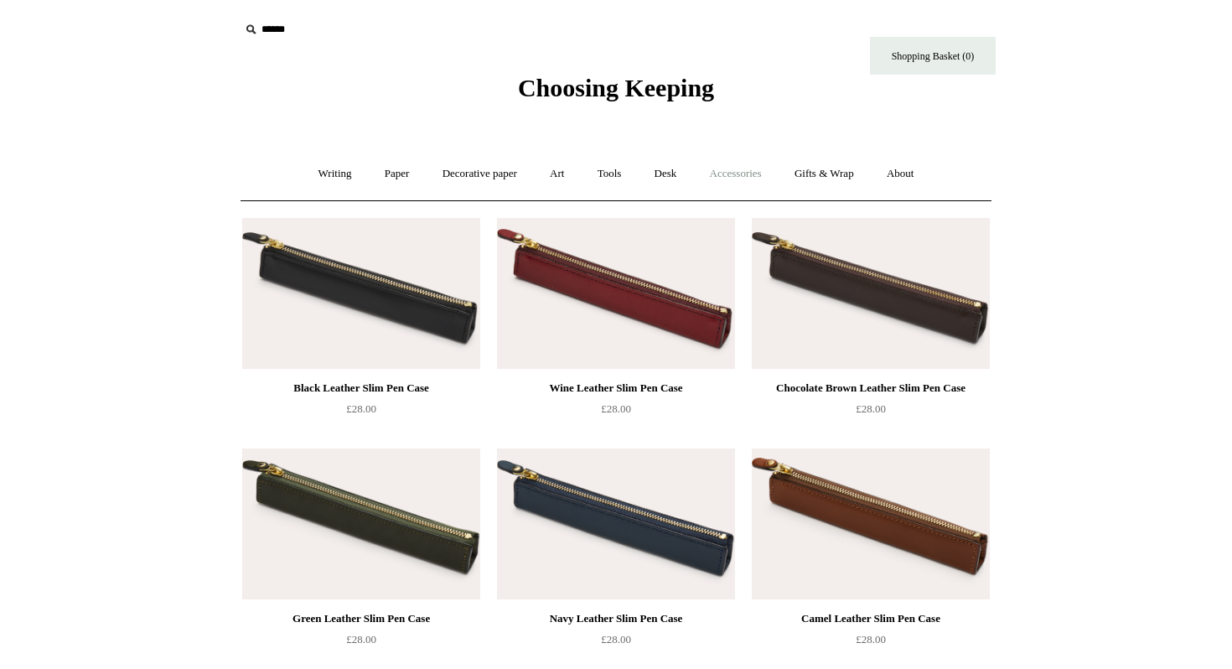
click at [746, 184] on link "Accessories +" at bounding box center [736, 174] width 82 height 44
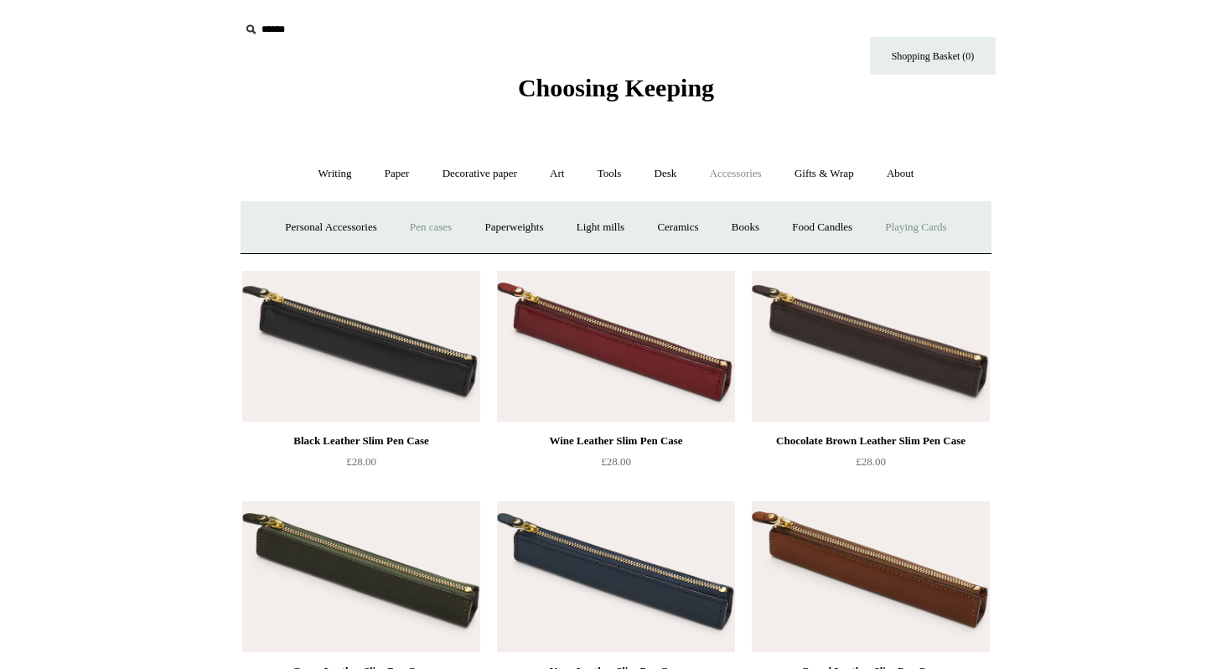
click at [921, 219] on link "Playing Cards" at bounding box center [915, 227] width 91 height 44
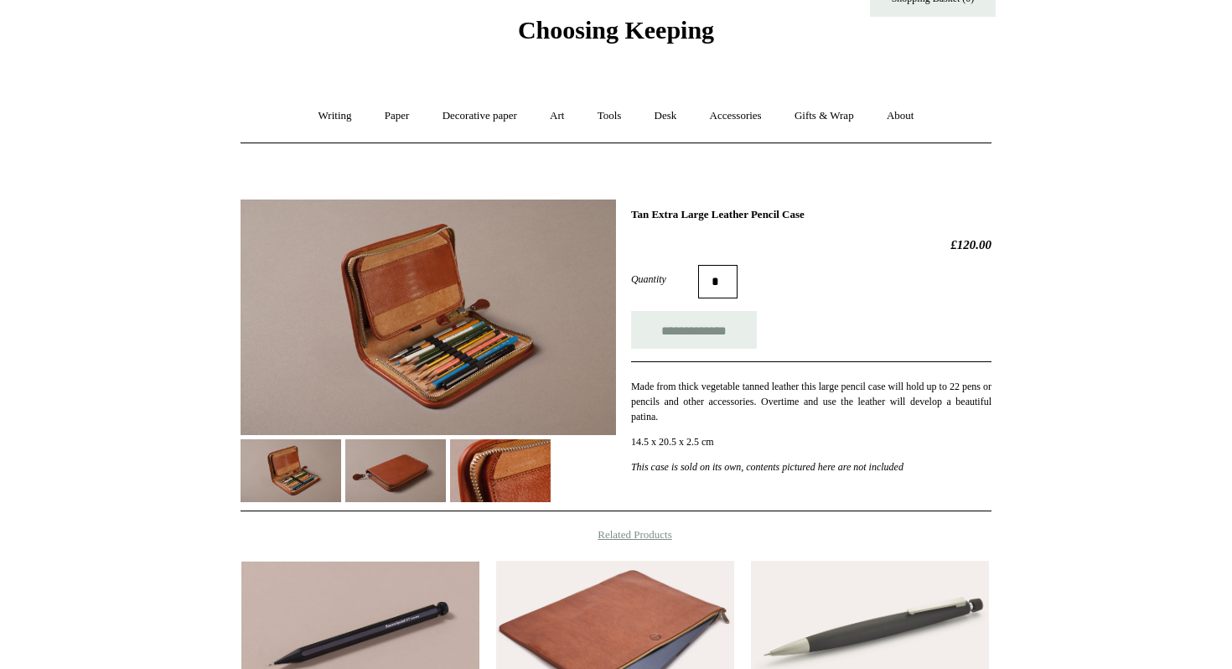
scroll to position [80, 0]
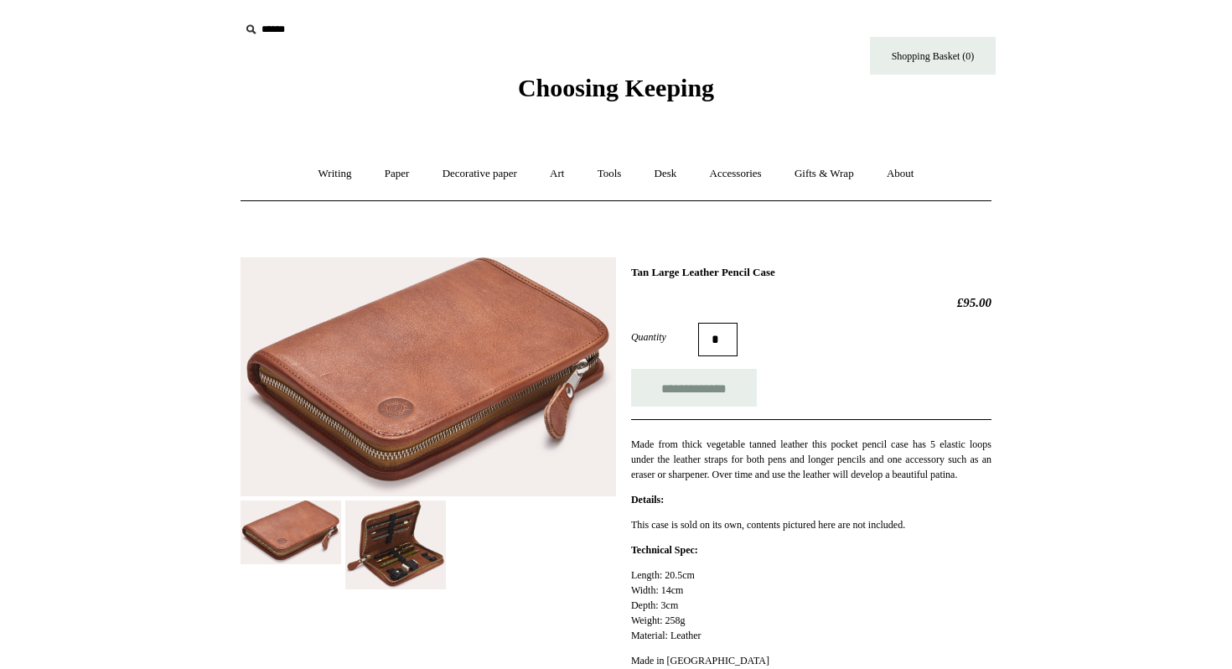
click at [388, 531] on img at bounding box center [395, 546] width 101 height 90
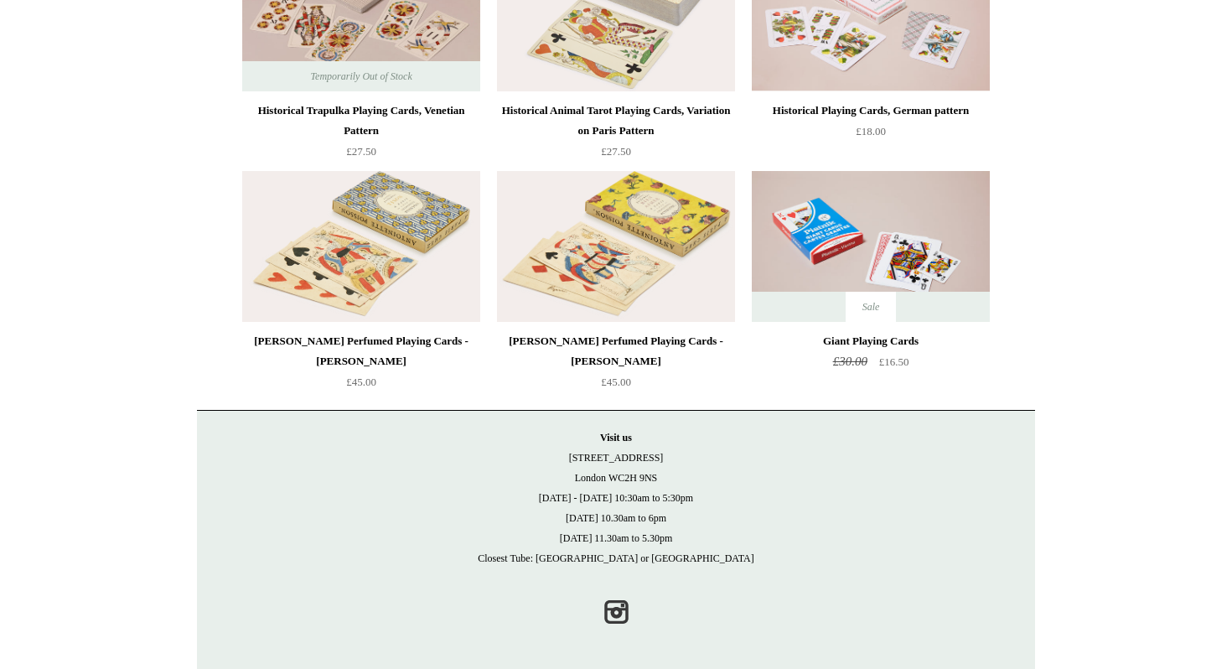
scroll to position [511, 0]
